Goal: Communication & Community: Ask a question

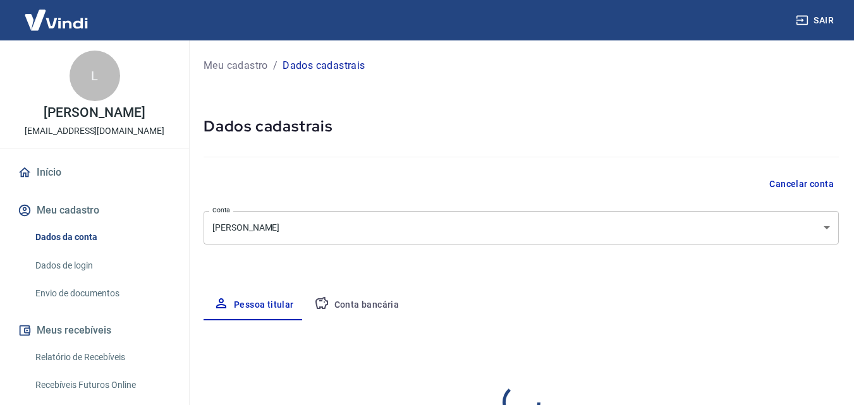
select select "SP"
select select "business"
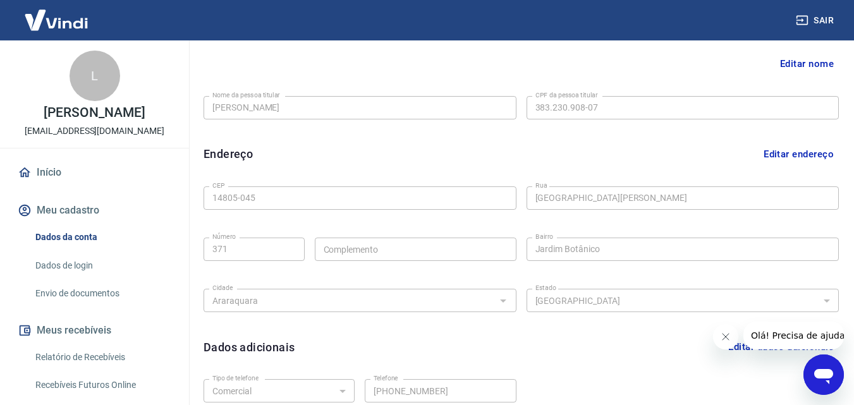
drag, startPoint x: 859, startPoint y: 185, endPoint x: 94, endPoint y: 4, distance: 786.5
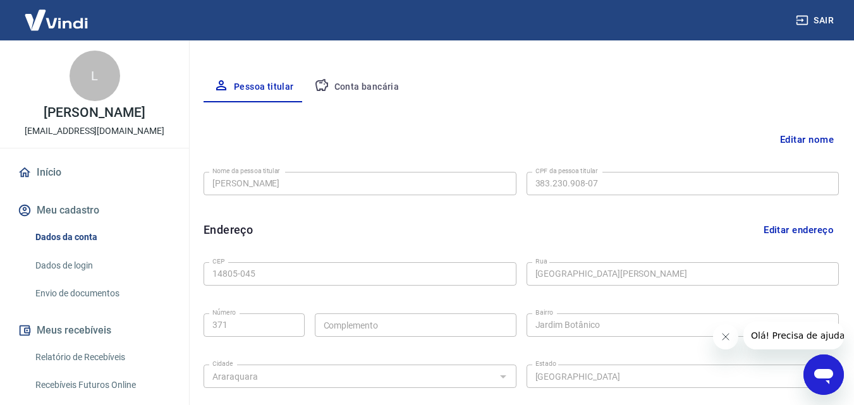
scroll to position [219, 0]
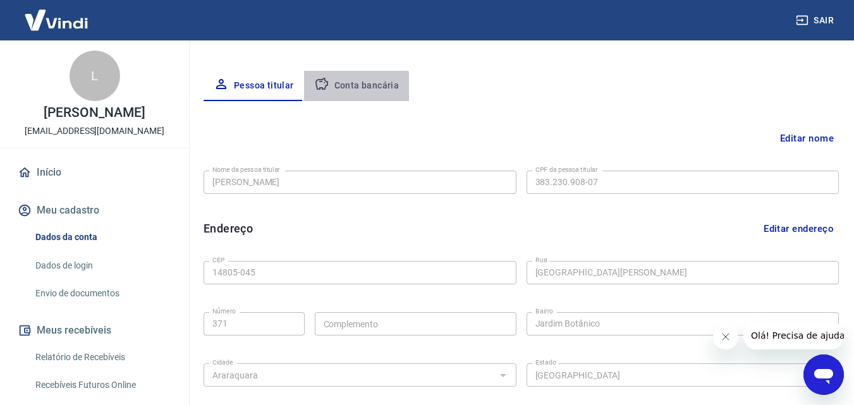
click at [329, 90] on button "Conta bancária" at bounding box center [357, 86] width 106 height 30
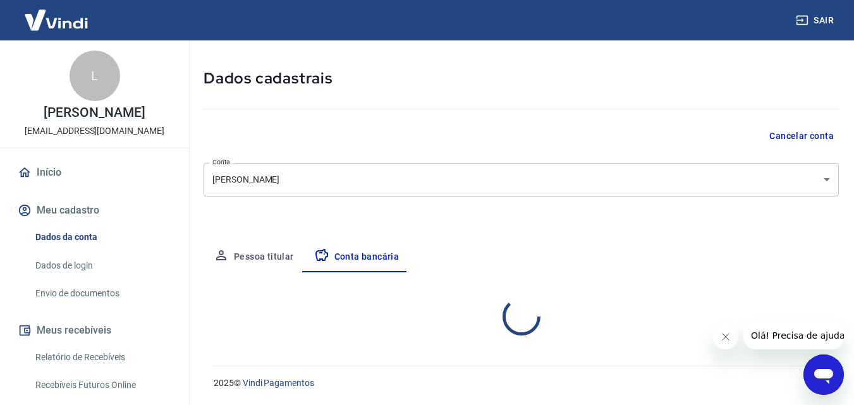
select select "1"
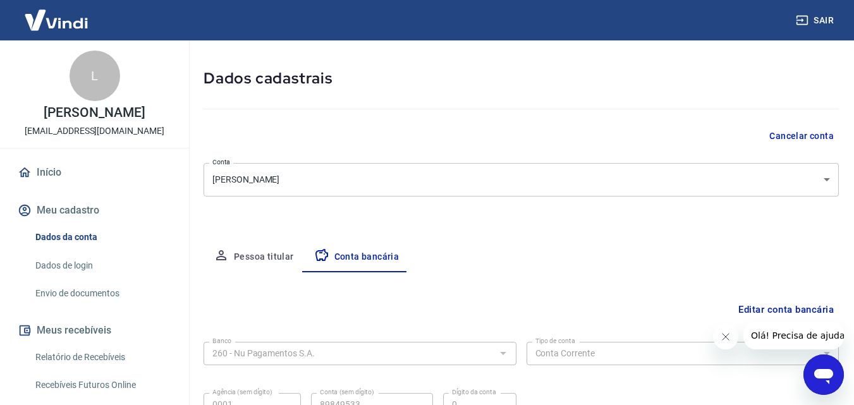
scroll to position [171, 0]
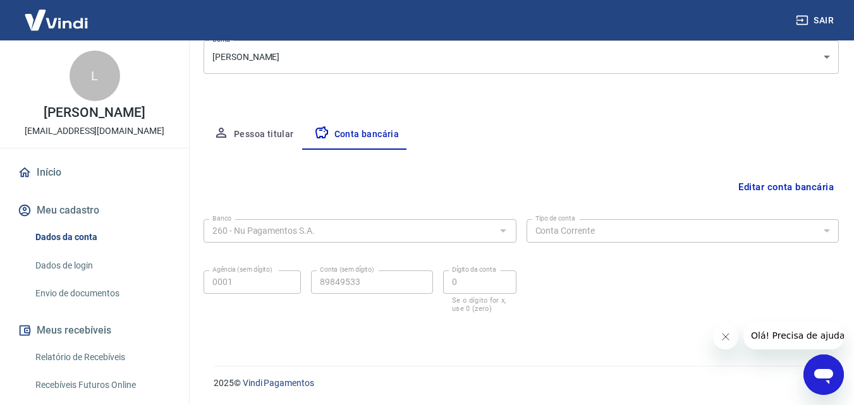
click at [57, 164] on link "Início" at bounding box center [94, 173] width 159 height 28
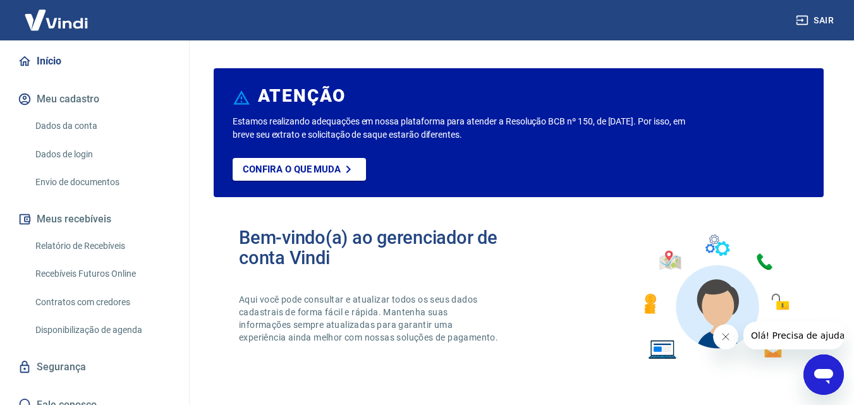
scroll to position [125, 0]
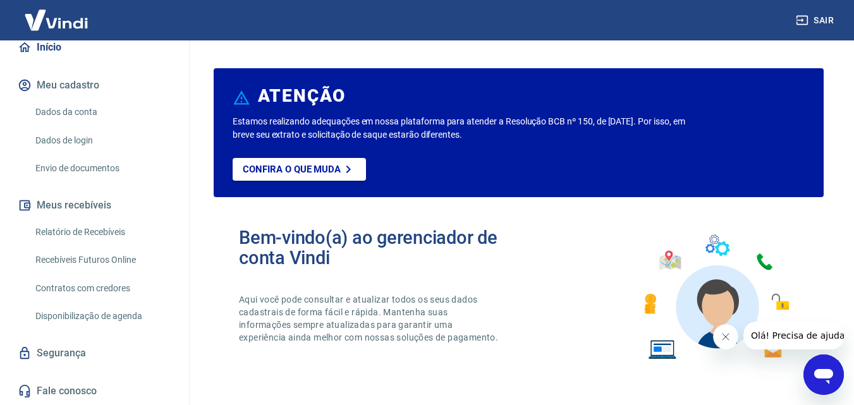
click at [179, 385] on div "Início Meu cadastro Dados da conta Dados de login Envio de documentos Meus rece…" at bounding box center [94, 220] width 189 height 372
drag, startPoint x: 179, startPoint y: 385, endPoint x: 183, endPoint y: 366, distance: 20.1
click at [183, 366] on div "L Lucas Nasser Fracassi lucasnasserfracassi@hotmail.com Início Meu cadastro Dad…" at bounding box center [95, 222] width 190 height 365
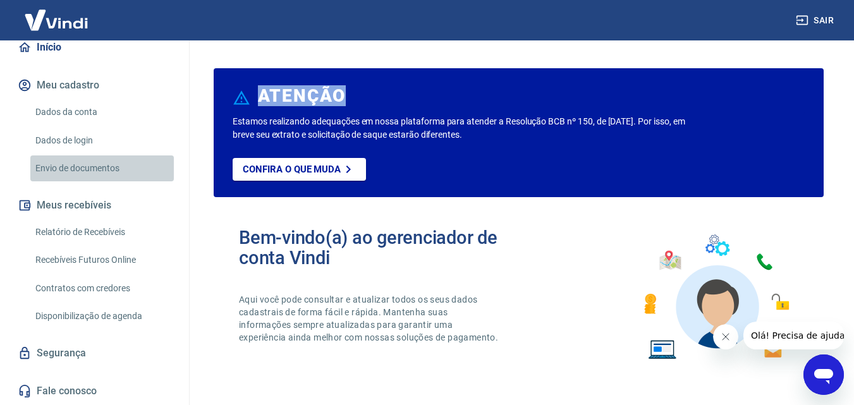
click at [107, 159] on link "Envio de documentos" at bounding box center [102, 169] width 144 height 26
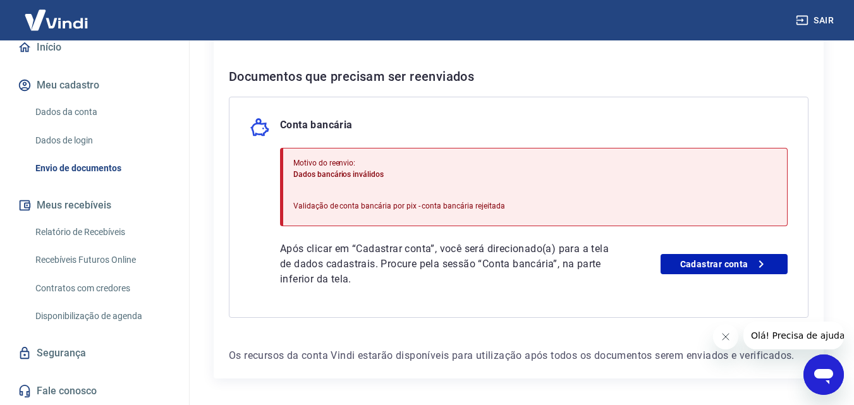
scroll to position [256, 0]
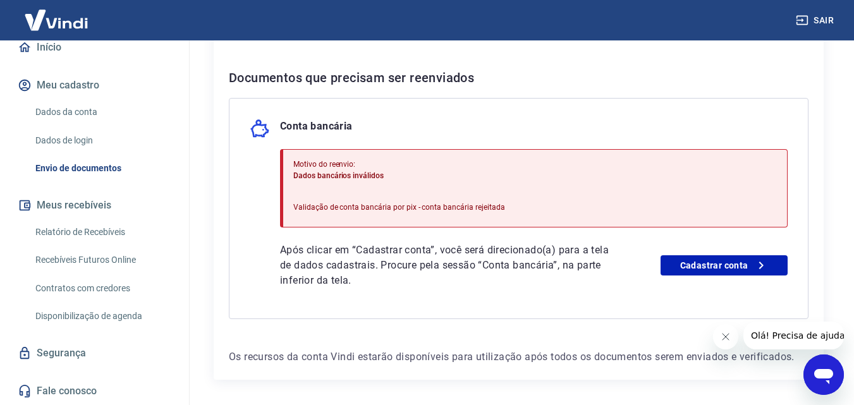
click at [825, 373] on icon "Abrir janela de mensagens" at bounding box center [824, 376] width 19 height 15
click at [825, 373] on div "Envio de documentos Para utilizar alguns recursos da sua conta Vindi, é necessá…" at bounding box center [519, 89] width 641 height 611
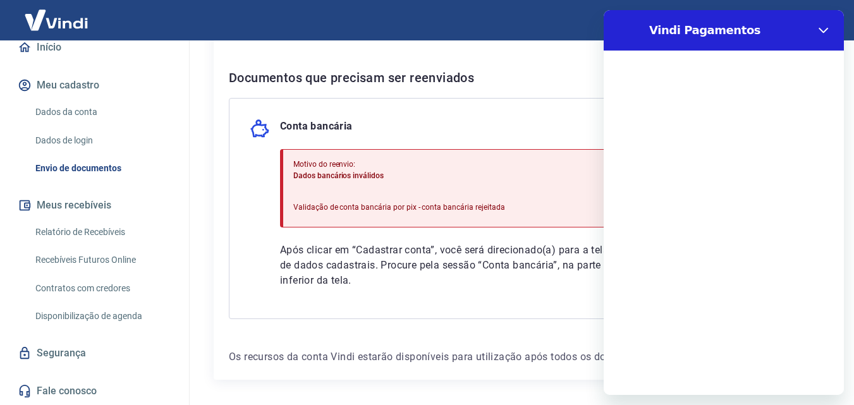
scroll to position [0, 0]
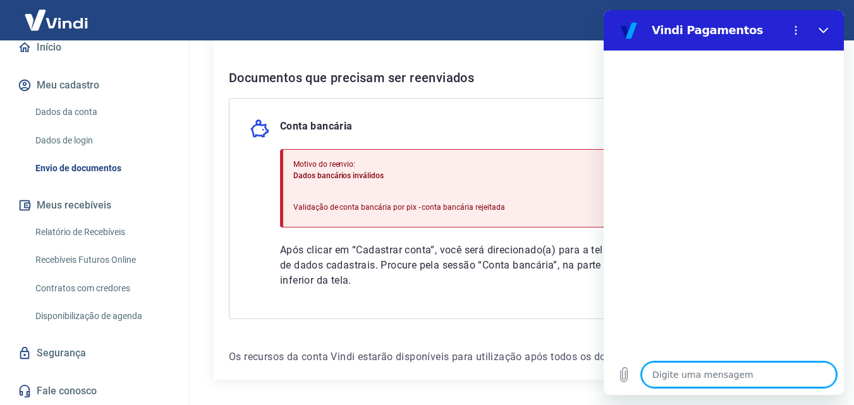
type textarea "o"
type textarea "x"
type textarea "oi"
type textarea "x"
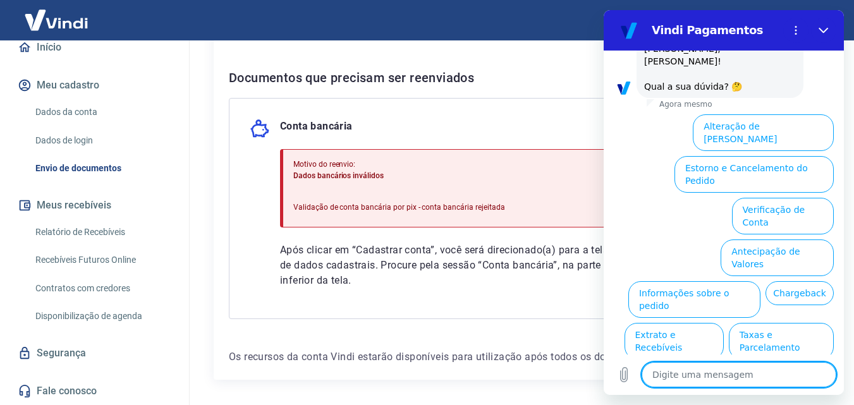
scroll to position [87, 0]
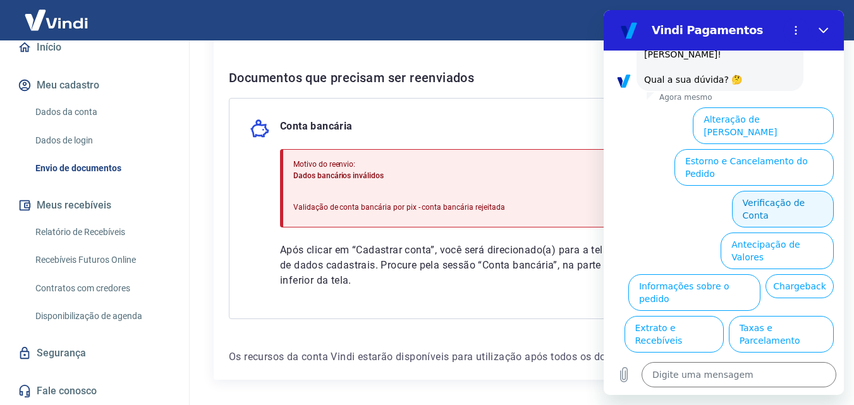
click at [793, 191] on button "Verificação de Conta" at bounding box center [783, 209] width 102 height 37
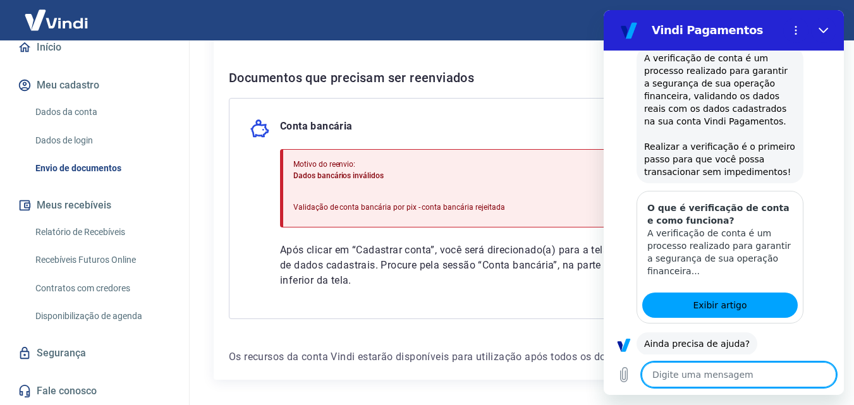
scroll to position [212, 0]
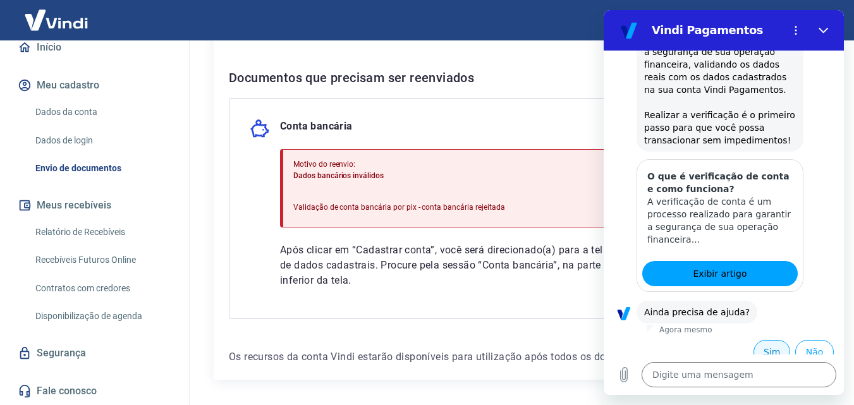
click at [754, 340] on button "Sim" at bounding box center [772, 352] width 37 height 24
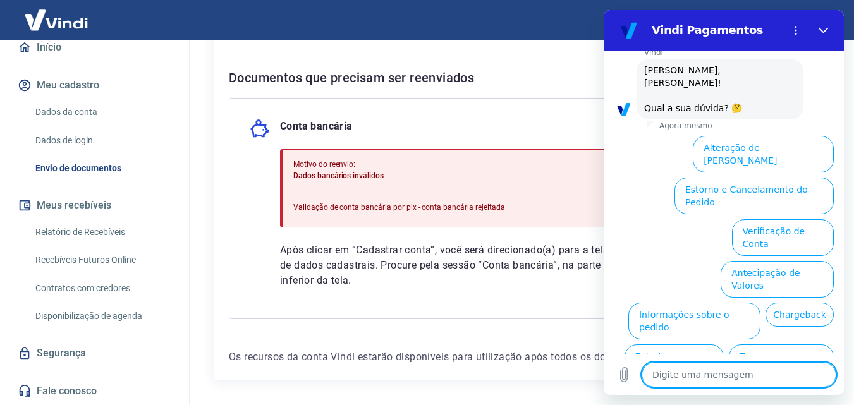
scroll to position [543, 0]
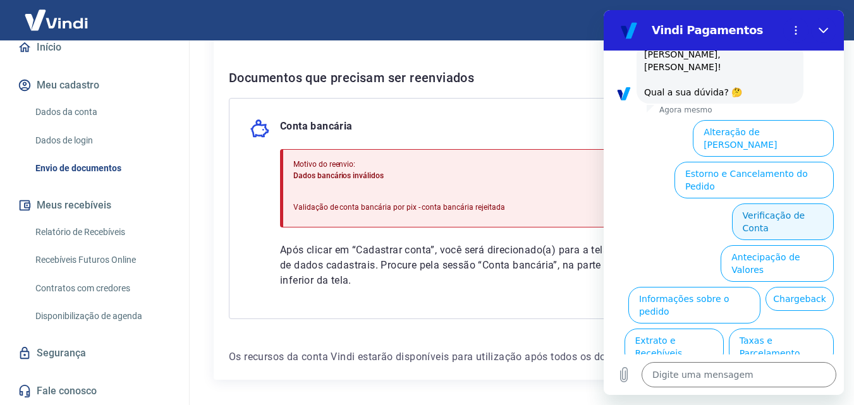
click at [762, 204] on button "Verificação de Conta" at bounding box center [783, 222] width 102 height 37
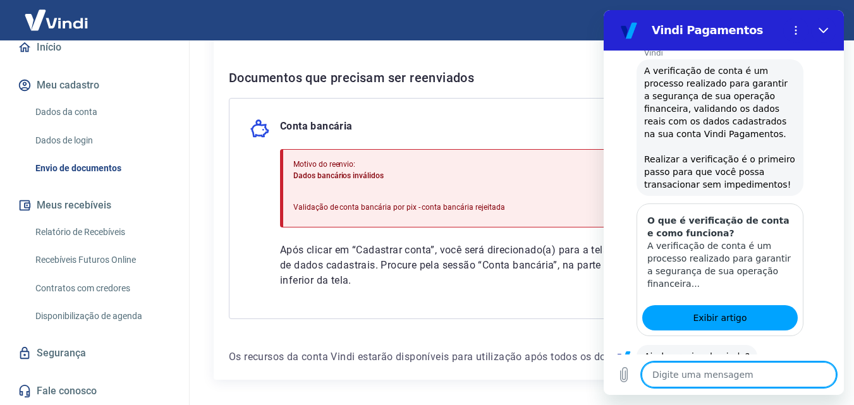
scroll to position [668, 0]
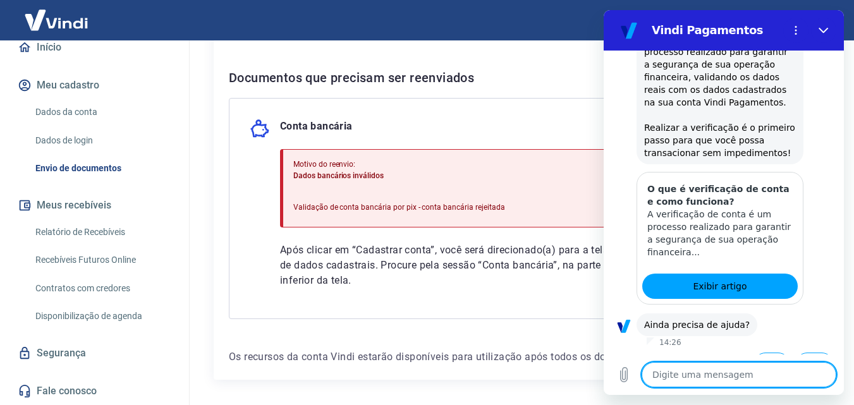
type textarea "x"
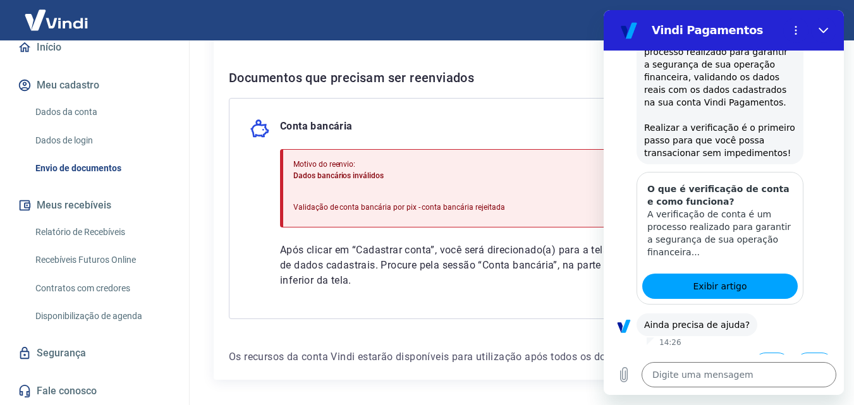
drag, startPoint x: 823, startPoint y: 282, endPoint x: 779, endPoint y: 293, distance: 46.2
click at [779, 293] on div "14:26 diz: oi Enviado · 14:26 Vindi Vindi diz: Olá, Lucas Nasser Fracassi! Qual…" at bounding box center [724, 203] width 240 height 304
click at [779, 312] on div "Vindi diz: Ainda precisa de ajuda?" at bounding box center [729, 324] width 230 height 24
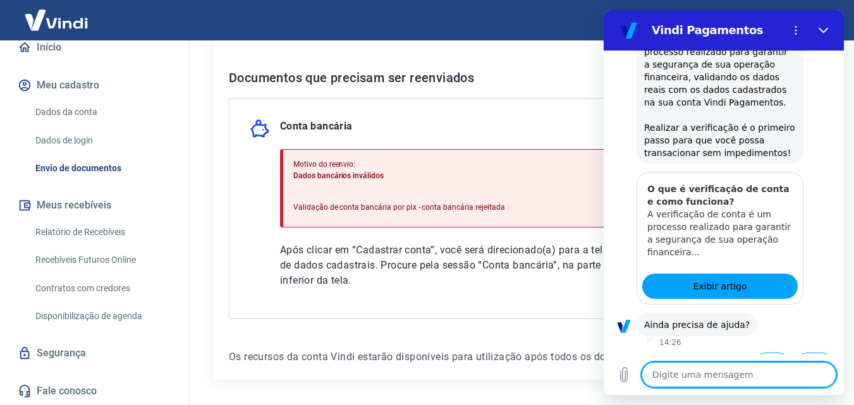
click at [704, 369] on textarea at bounding box center [739, 374] width 195 height 25
type textarea "s"
type textarea "x"
type textarea "su"
type textarea "x"
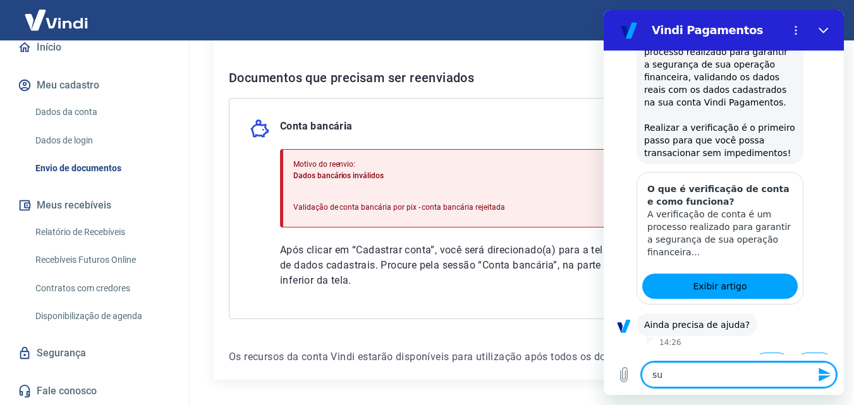
type textarea "sup"
type textarea "x"
type textarea "supo"
type textarea "x"
type textarea "supor"
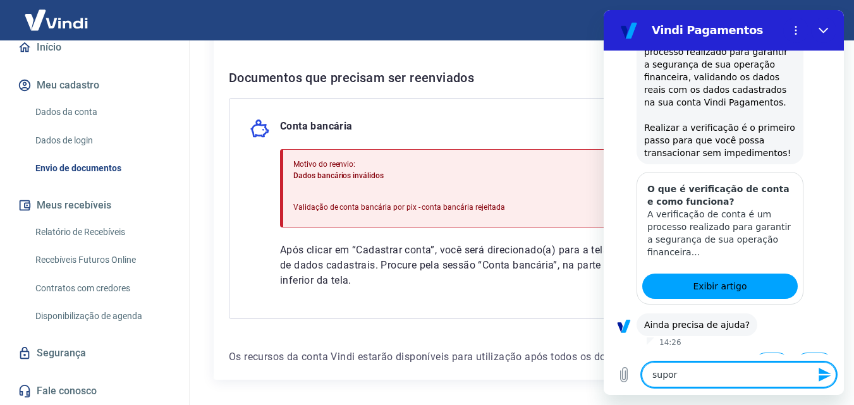
type textarea "x"
type textarea "suport"
type textarea "x"
type textarea "suporte"
type textarea "x"
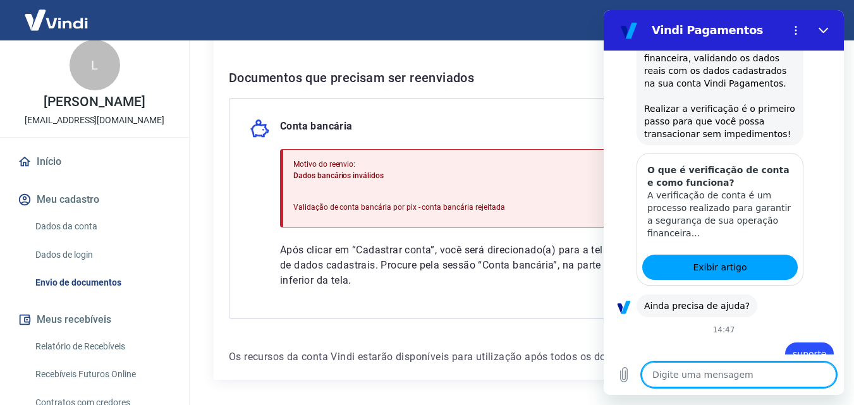
scroll to position [4, 0]
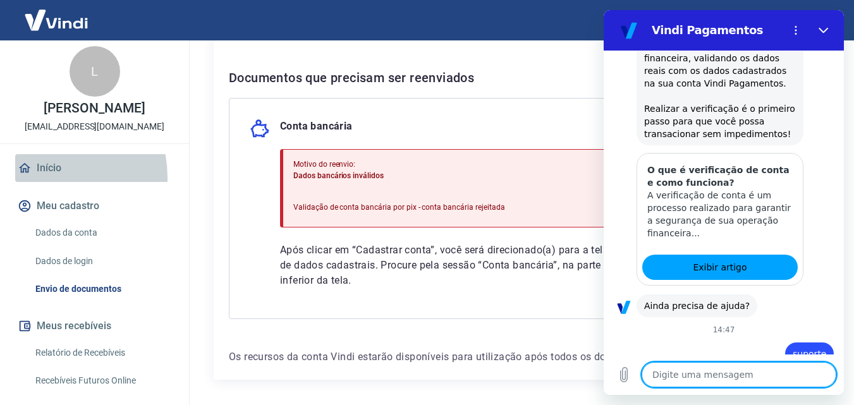
click at [38, 178] on link "Início" at bounding box center [94, 168] width 159 height 28
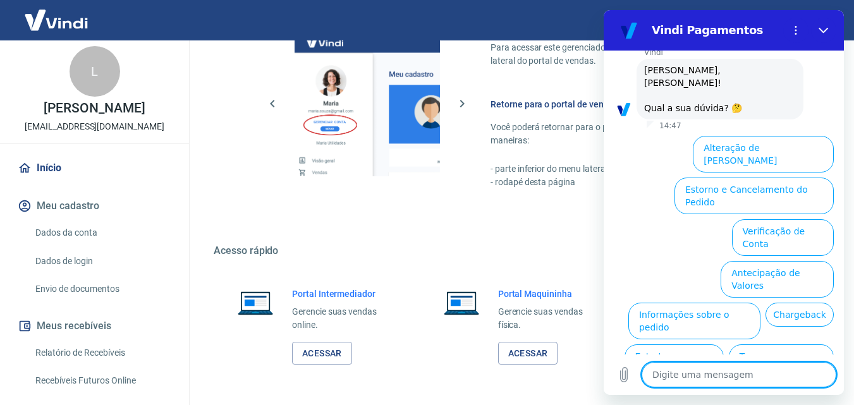
scroll to position [1016, 0]
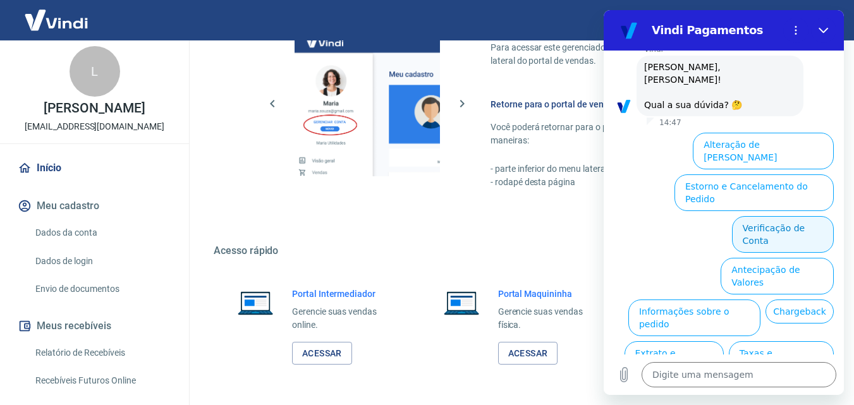
click at [765, 216] on button "Verificação de Conta" at bounding box center [783, 234] width 102 height 37
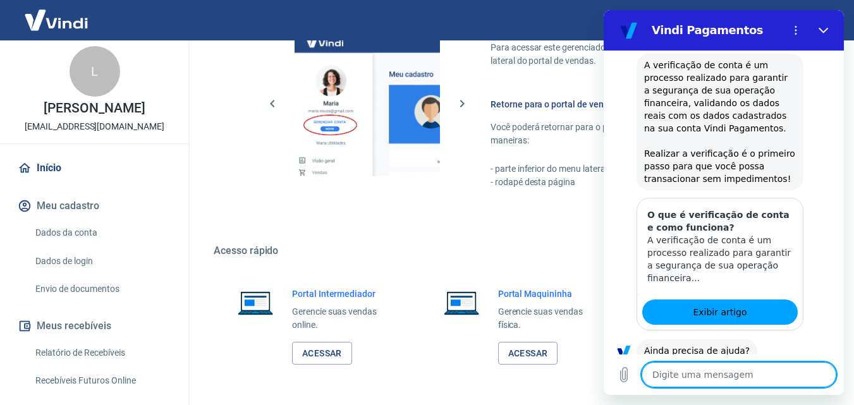
scroll to position [1141, 0]
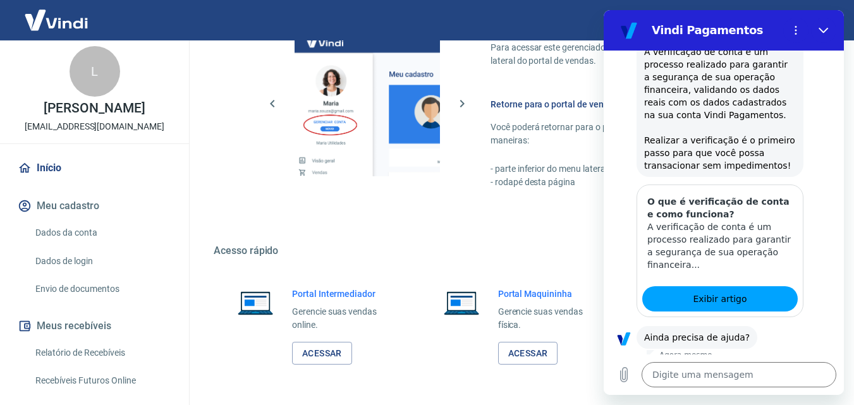
click at [754, 366] on button "Sim" at bounding box center [772, 378] width 37 height 24
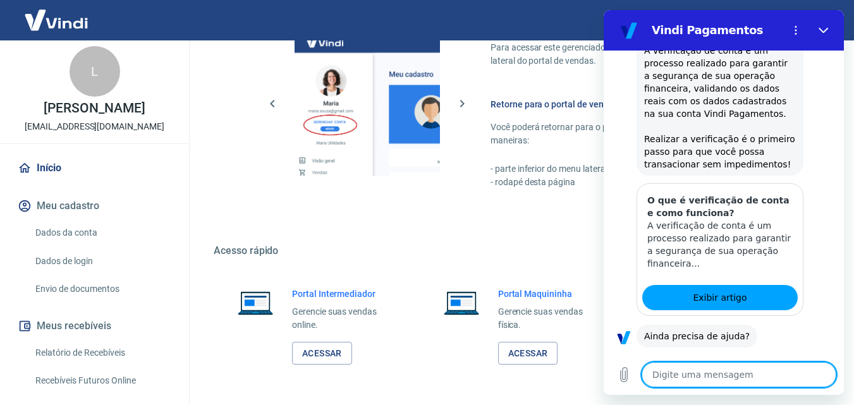
type textarea "x"
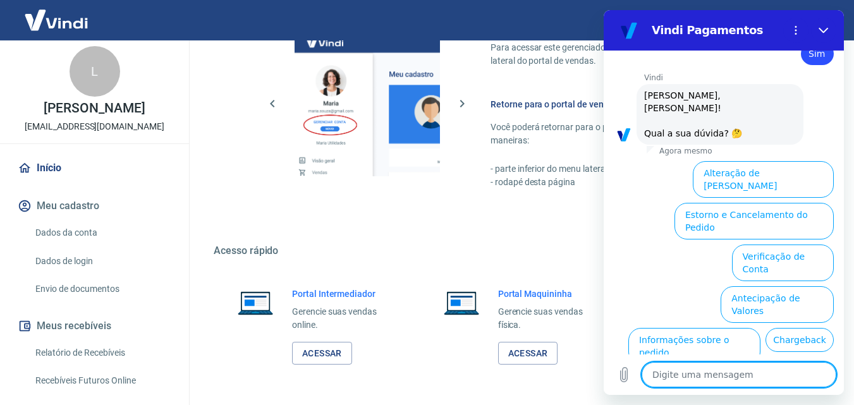
scroll to position [1471, 0]
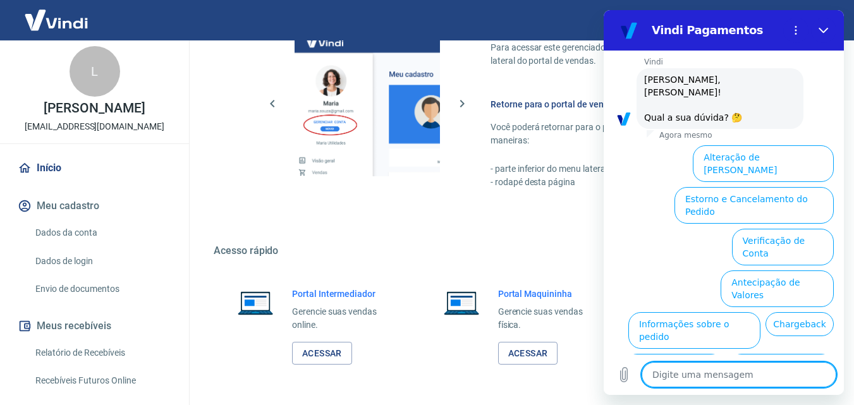
type textarea "q"
type textarea "x"
type textarea "qu"
type textarea "x"
type textarea "que"
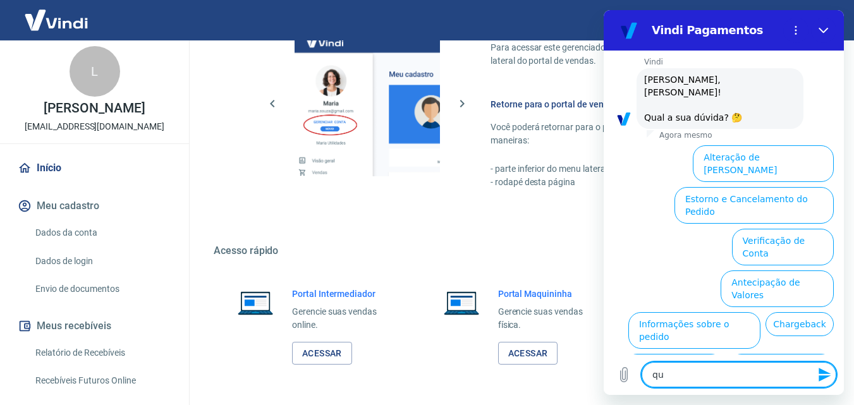
type textarea "x"
type textarea "quer"
type textarea "x"
type textarea "quero"
type textarea "x"
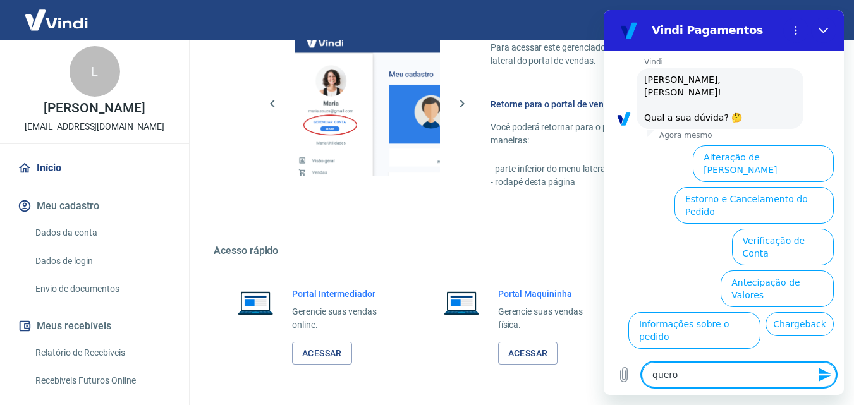
type textarea "quero"
type textarea "x"
type textarea "quero s"
type textarea "x"
type textarea "quero su"
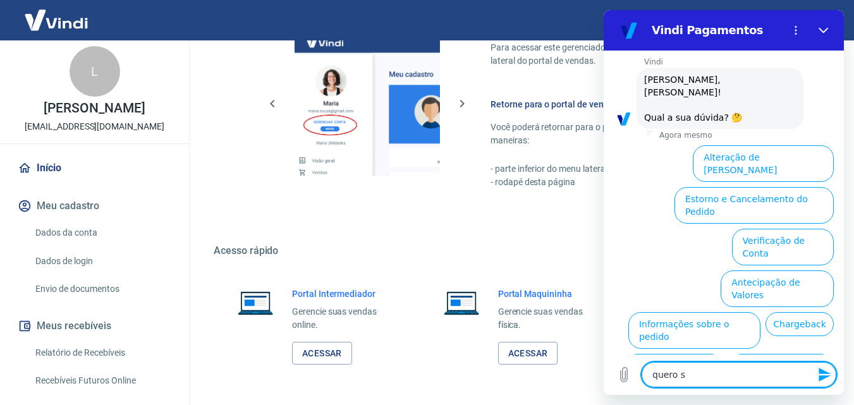
type textarea "x"
type textarea "quero sup"
type textarea "x"
type textarea "quero supo"
type textarea "x"
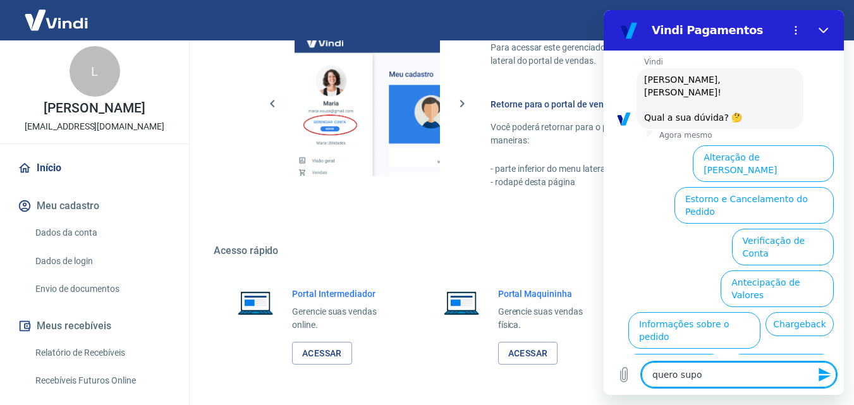
type textarea "quero supor"
type textarea "x"
type textarea "quero suport"
type textarea "x"
type textarea "quero suporte"
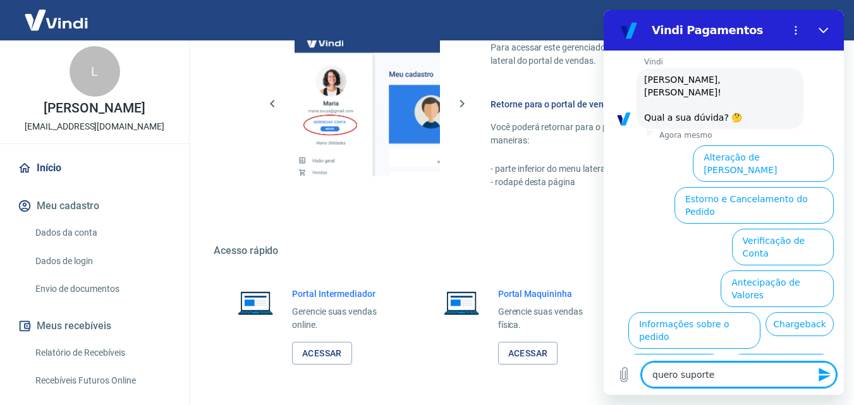
type textarea "x"
type textarea "quero suporte"
type textarea "x"
type textarea "quero suporte h"
type textarea "x"
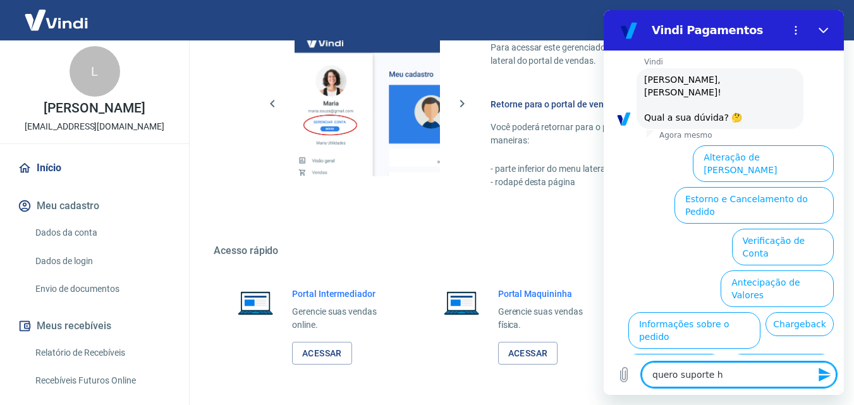
type textarea "quero suporte hu"
type textarea "x"
type textarea "quero suporte hum"
type textarea "x"
type textarea "quero suporte huma"
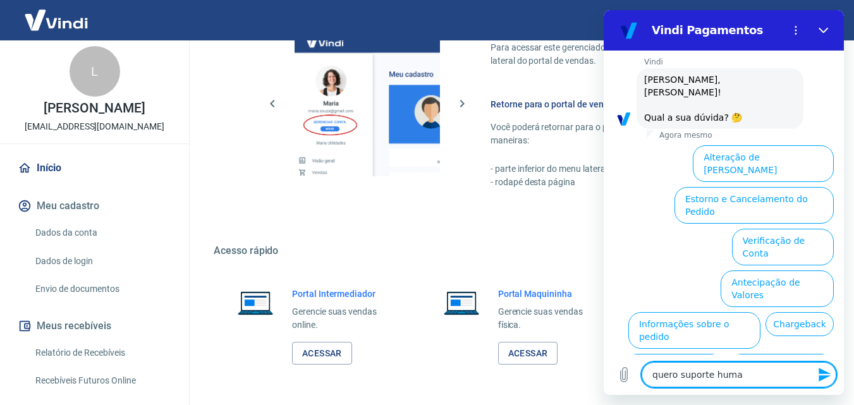
type textarea "x"
type textarea "quero suporte human"
type textarea "x"
type textarea "quero suporte humano"
type textarea "x"
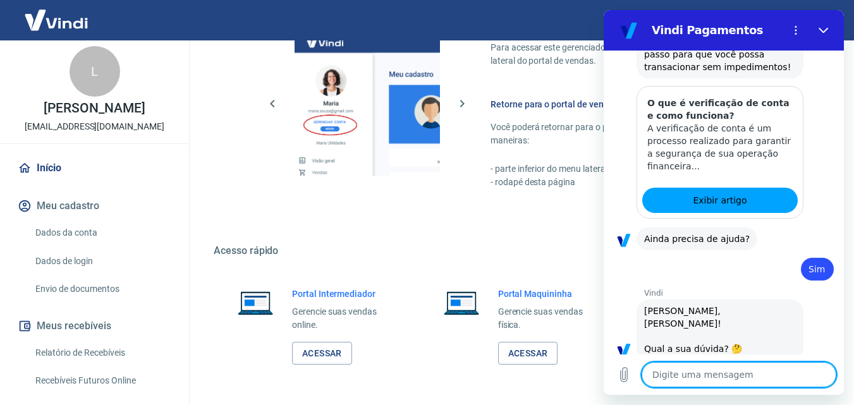
type textarea "x"
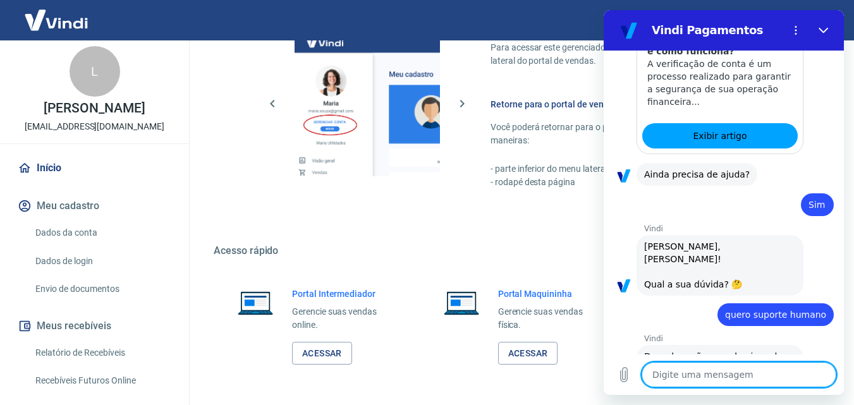
scroll to position [1307, 0]
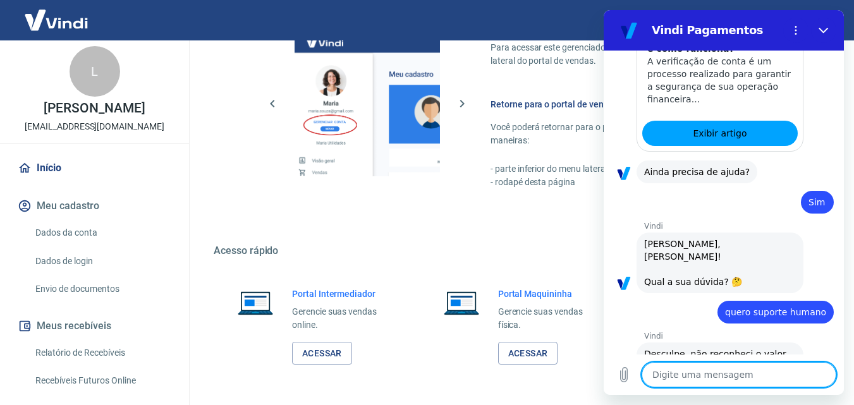
type textarea "s"
type textarea "x"
type textarea "su"
type textarea "x"
type textarea "sup"
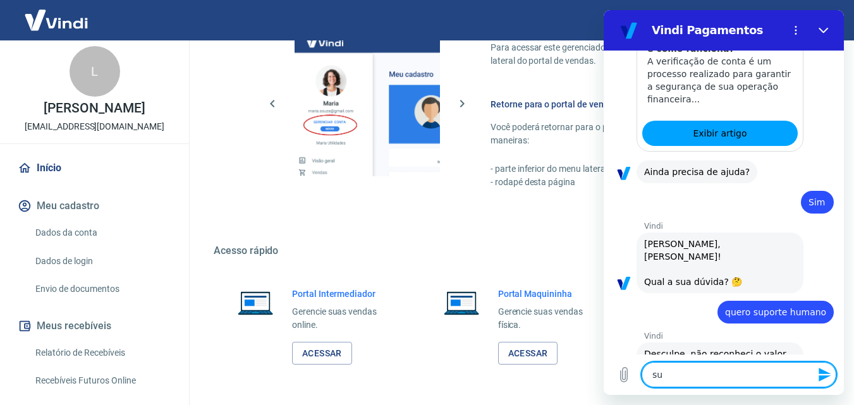
type textarea "x"
type textarea "supo"
type textarea "x"
type textarea "supor"
type textarea "x"
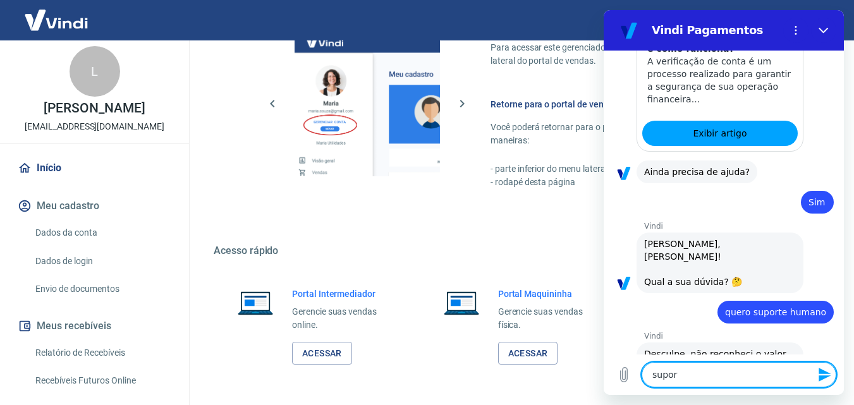
type textarea "suport"
type textarea "x"
type textarea "suporte"
type textarea "x"
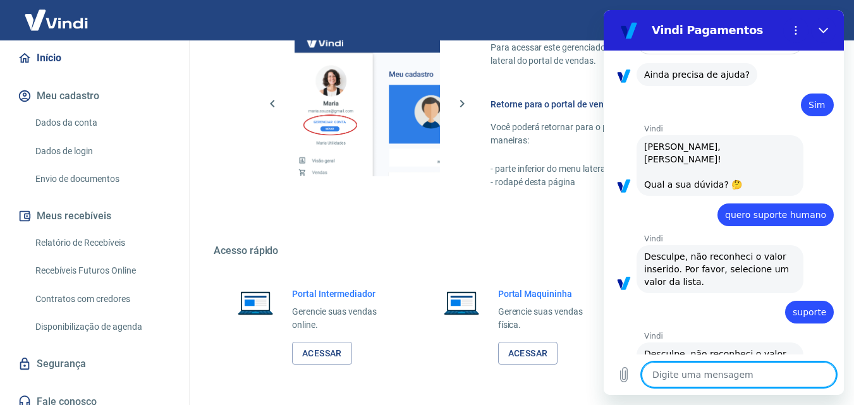
scroll to position [125, 0]
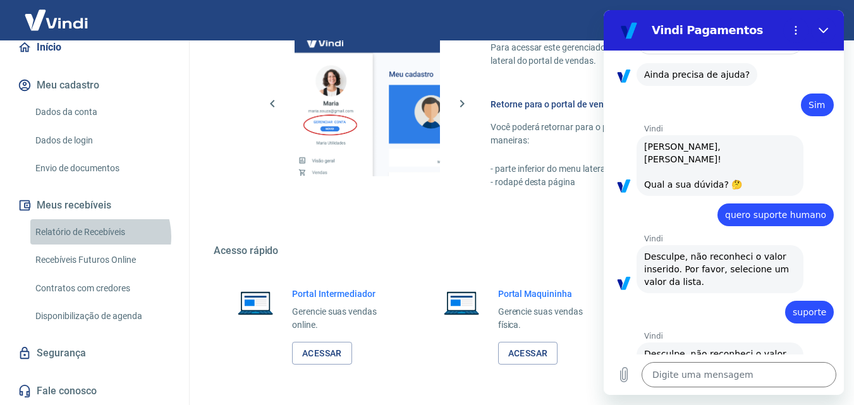
click at [99, 237] on link "Relatório de Recebíveis" at bounding box center [102, 232] width 144 height 26
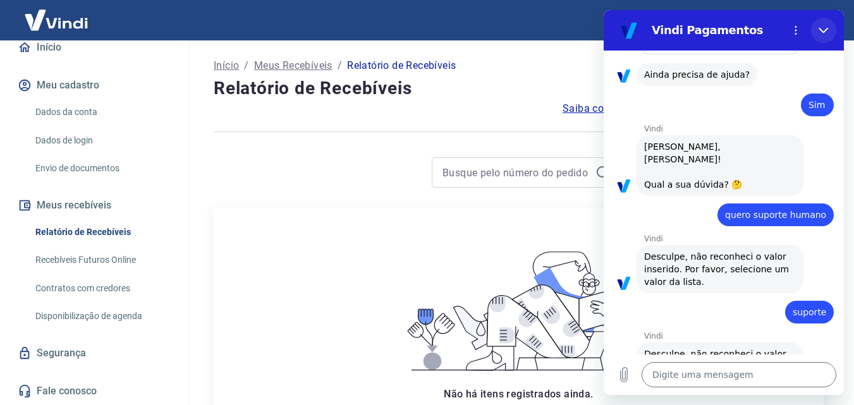
click at [828, 35] on icon "Fechar" at bounding box center [824, 30] width 10 height 10
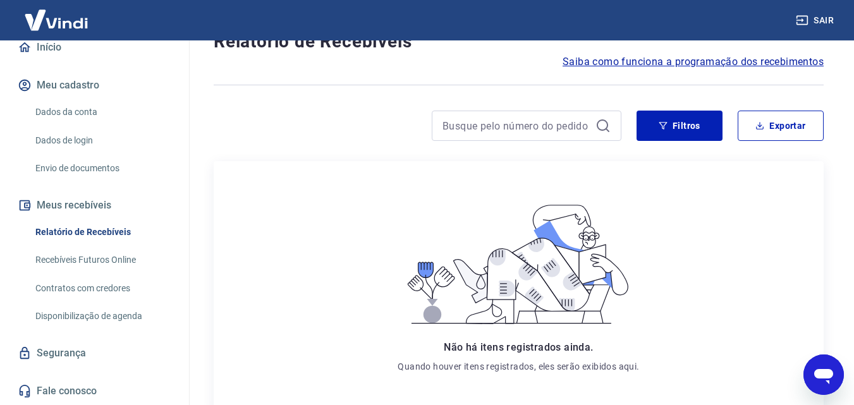
scroll to position [223, 0]
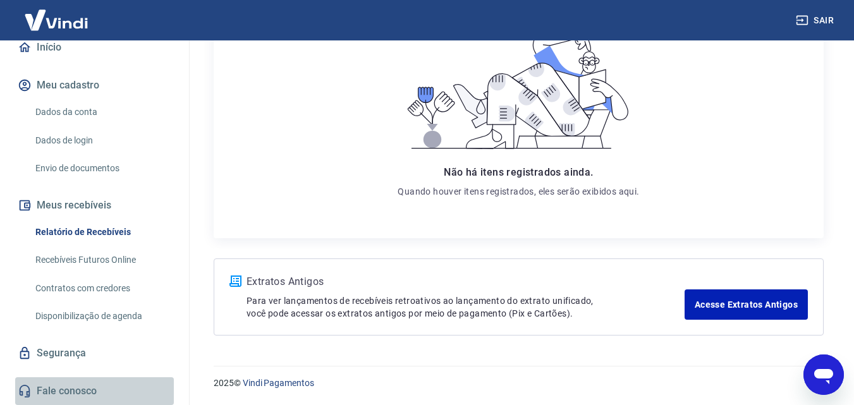
click at [110, 391] on link "Fale conosco" at bounding box center [94, 392] width 159 height 28
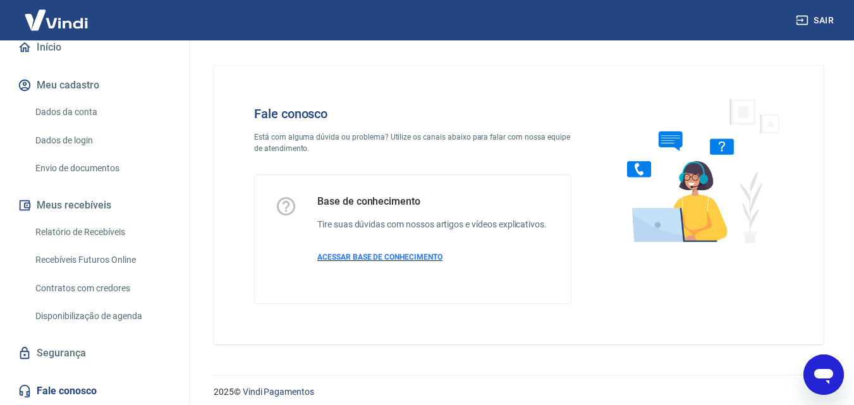
click at [365, 254] on span "ACESSAR BASE DE CONHECIMENTO" at bounding box center [379, 257] width 125 height 9
click at [830, 383] on icon "Abrir janela de mensagens" at bounding box center [824, 376] width 19 height 15
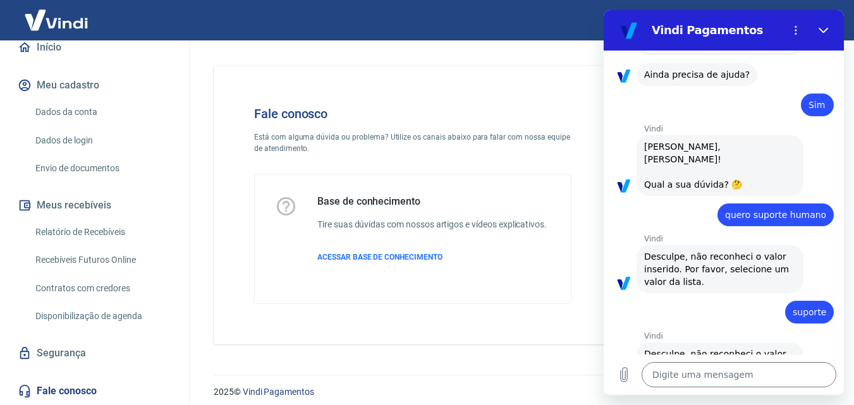
type textarea "x"
